Goal: Task Accomplishment & Management: Complete application form

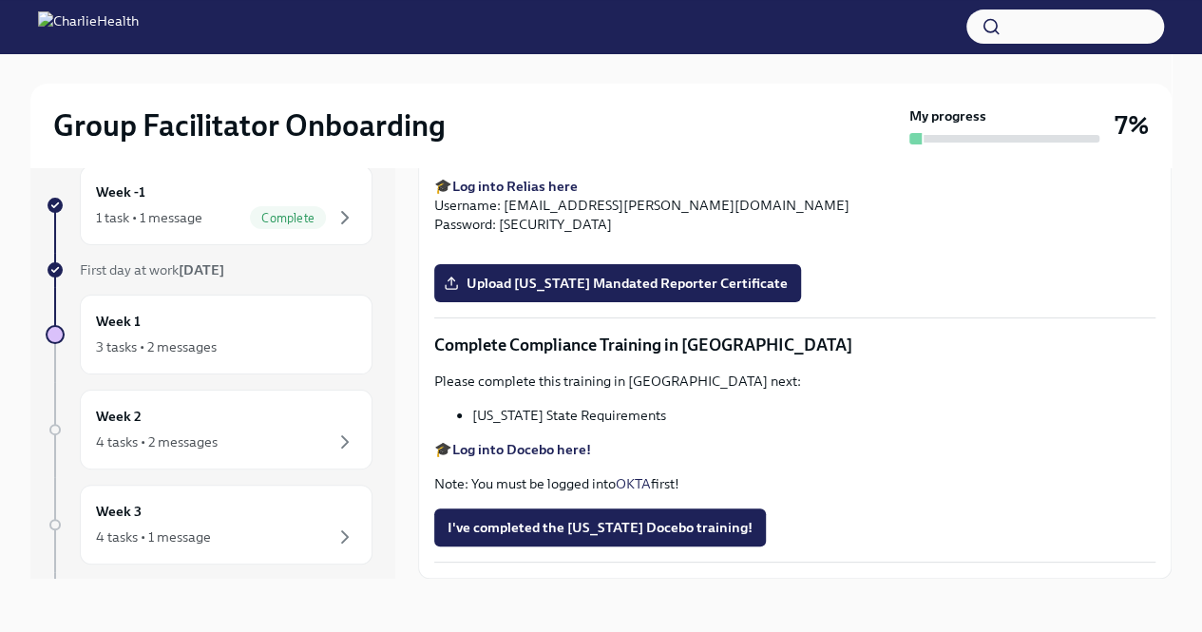
scroll to position [3904, 0]
click at [743, 293] on span "Upload [US_STATE] Mandated Reporter Certificate" at bounding box center [617, 283] width 340 height 19
click at [0, 0] on input "Upload [US_STATE] Mandated Reporter Certificate" at bounding box center [0, 0] width 0 height 0
click at [253, 336] on div "3 tasks • 2 messages" at bounding box center [226, 346] width 260 height 23
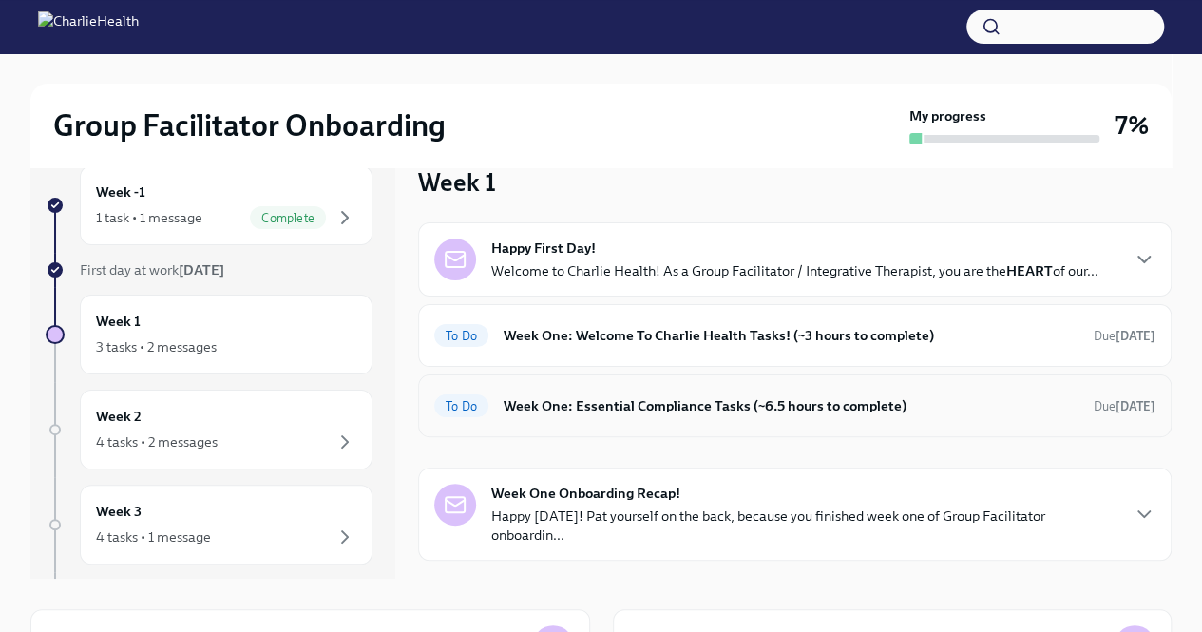
scroll to position [38, 0]
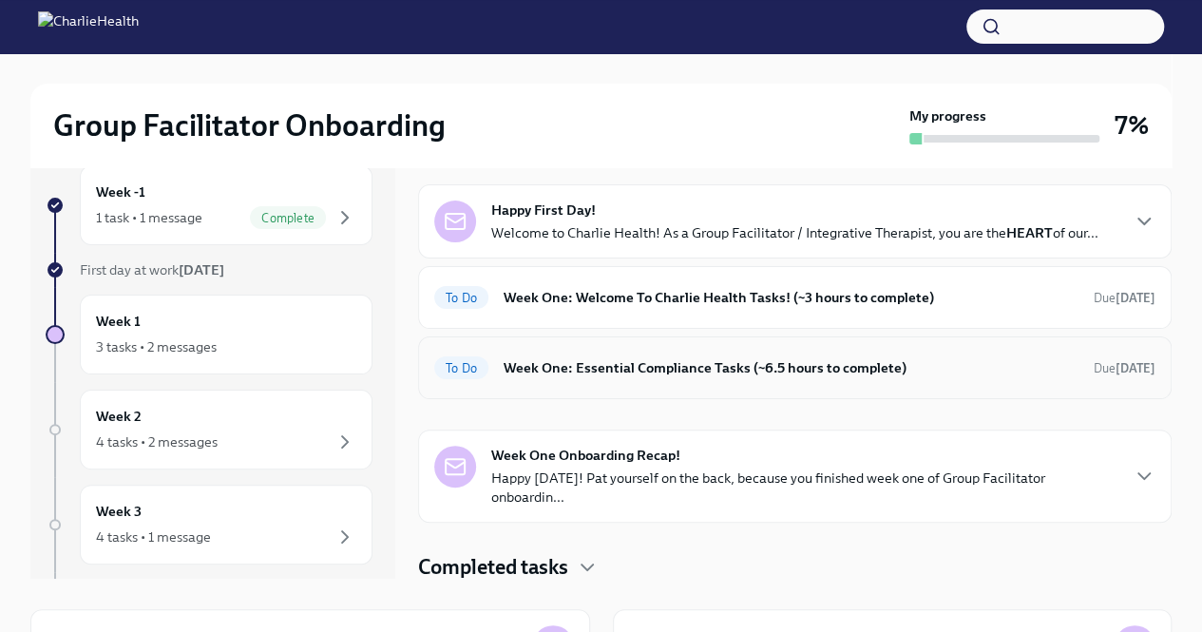
click at [771, 366] on h6 "Week One: Essential Compliance Tasks (~6.5 hours to complete)" at bounding box center [790, 367] width 575 height 21
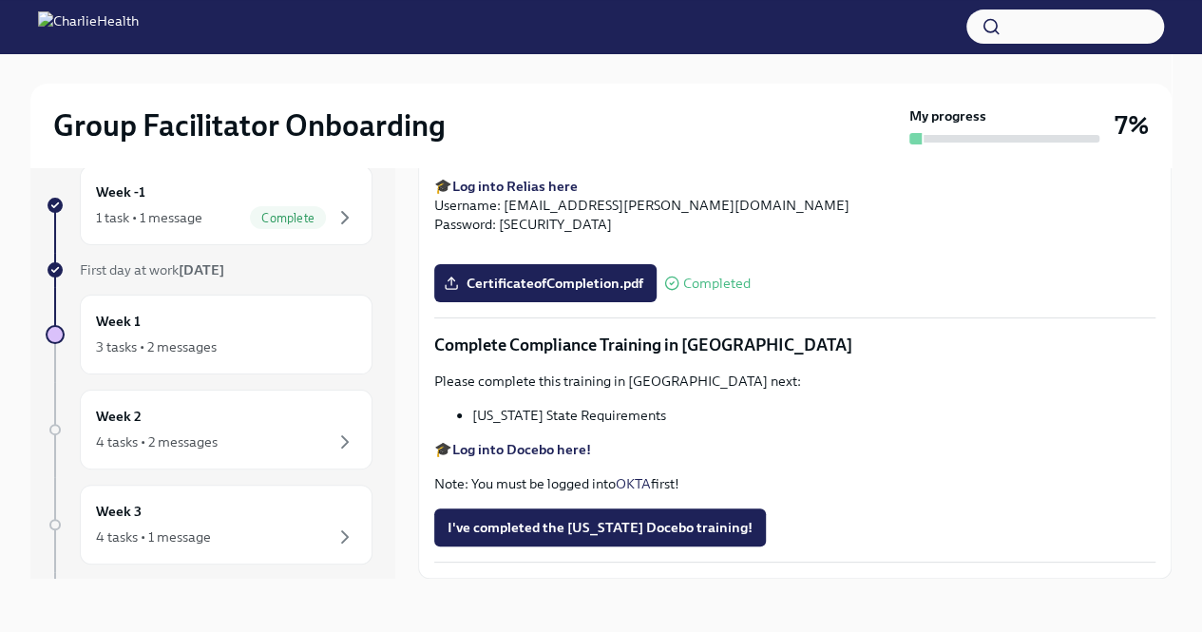
scroll to position [3987, 0]
click at [575, 447] on strong "Log into Docebo here!" at bounding box center [521, 449] width 139 height 17
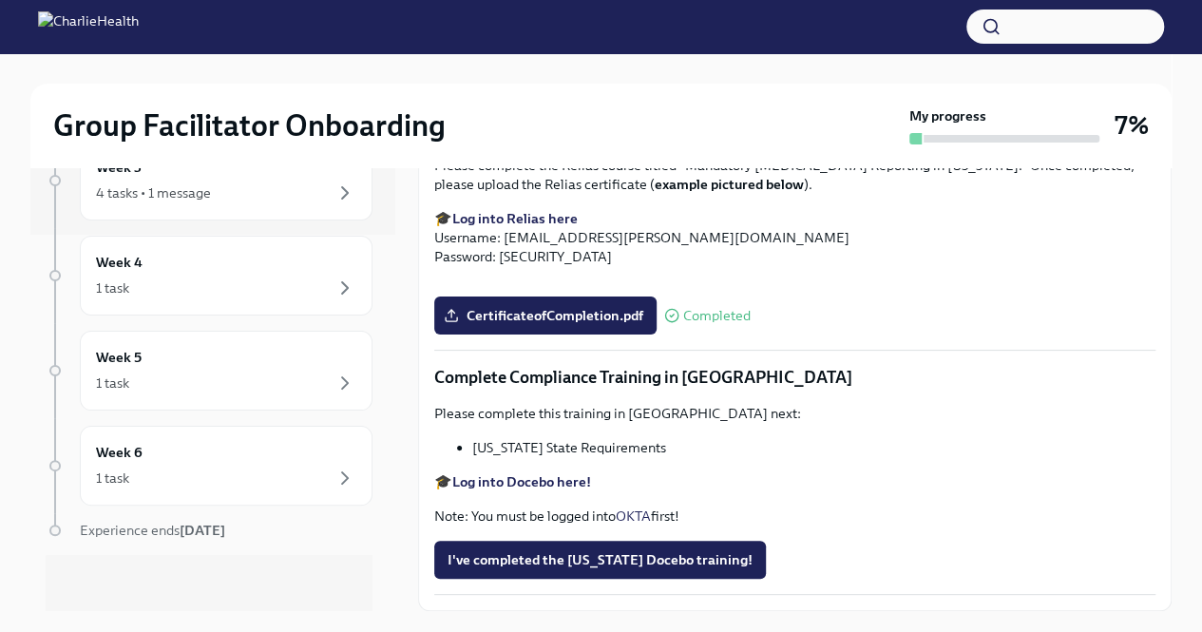
scroll to position [0, 0]
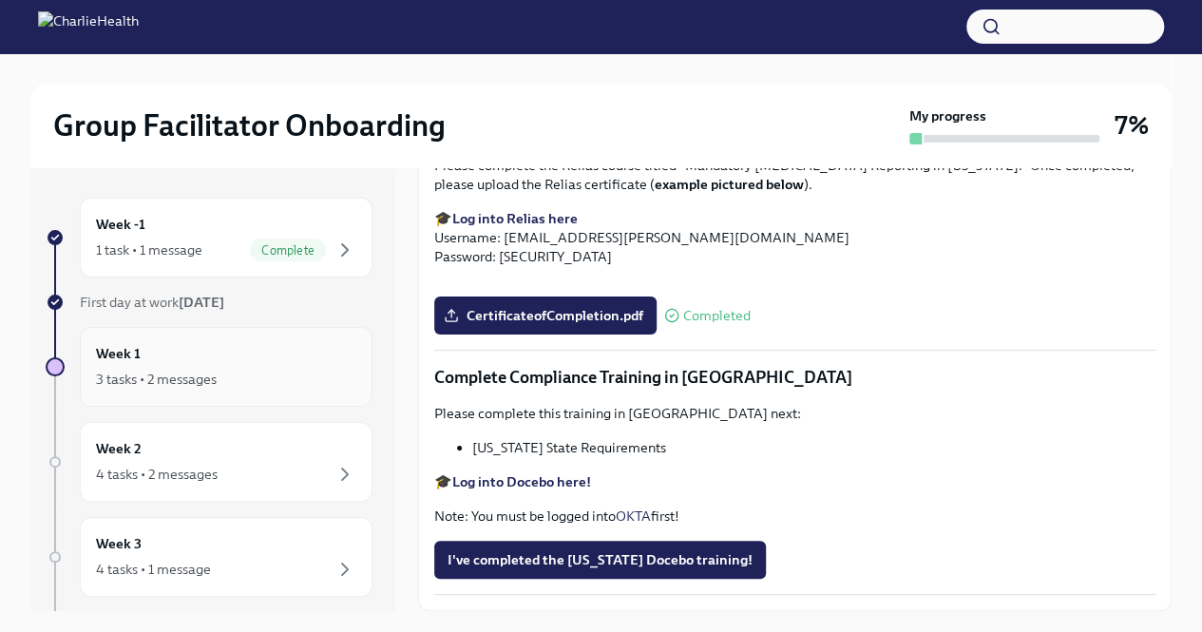
click at [279, 374] on div "3 tasks • 2 messages" at bounding box center [226, 379] width 260 height 23
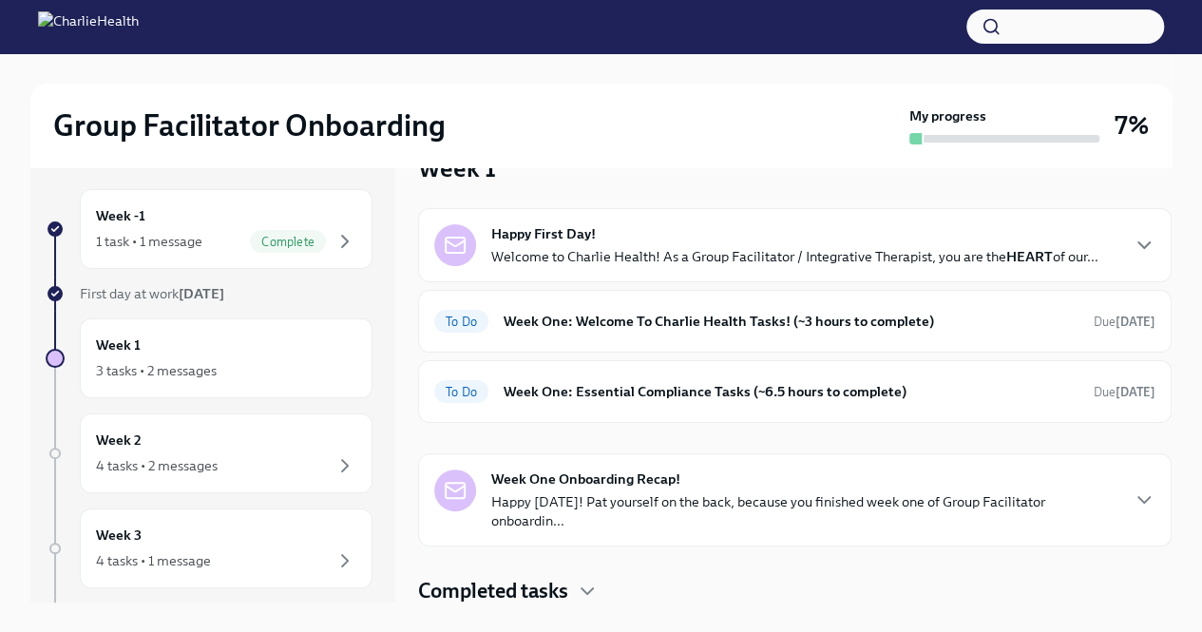
scroll to position [9, 0]
